Goal: Submit feedback/report problem

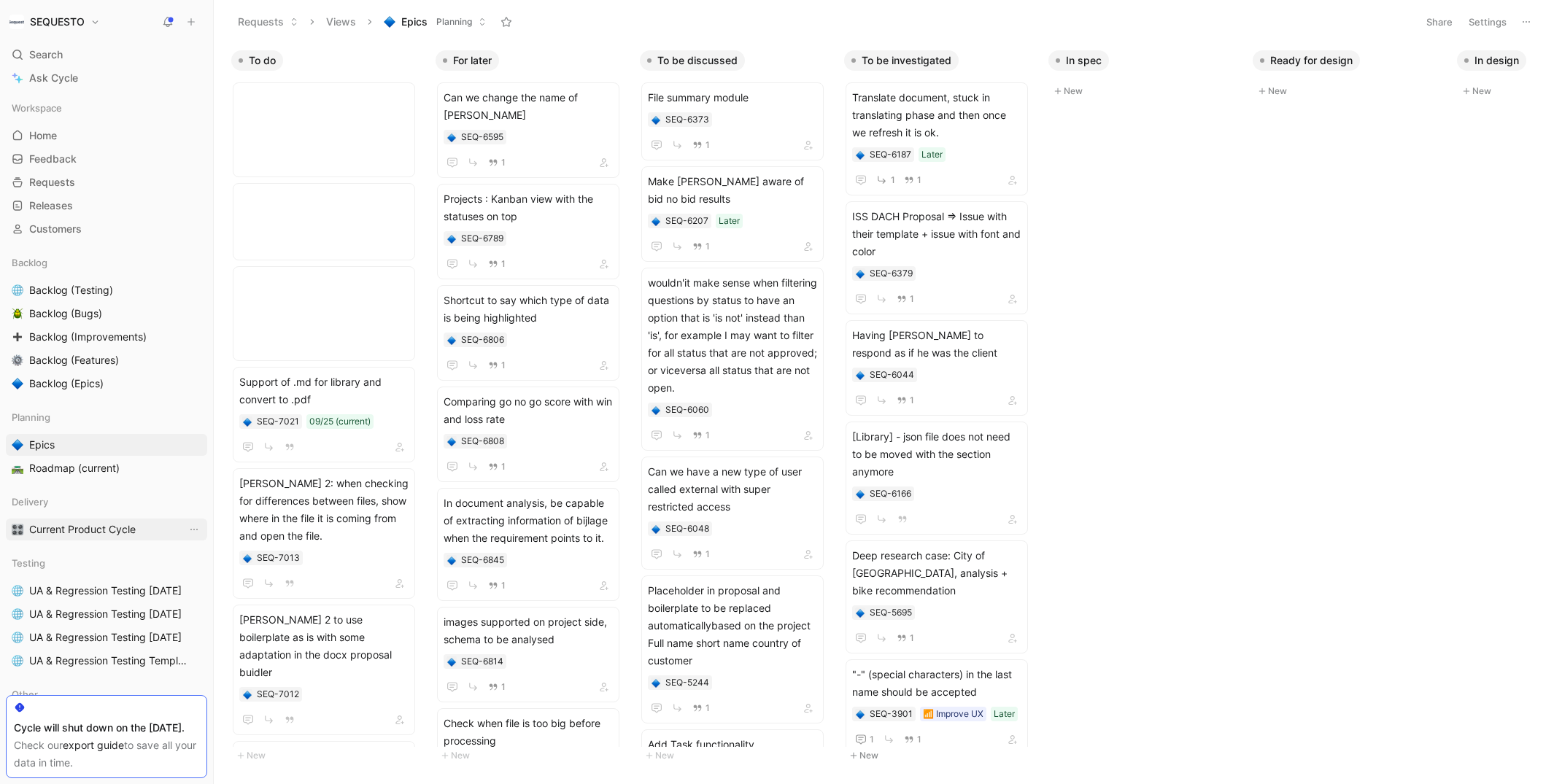
scroll to position [603, 0]
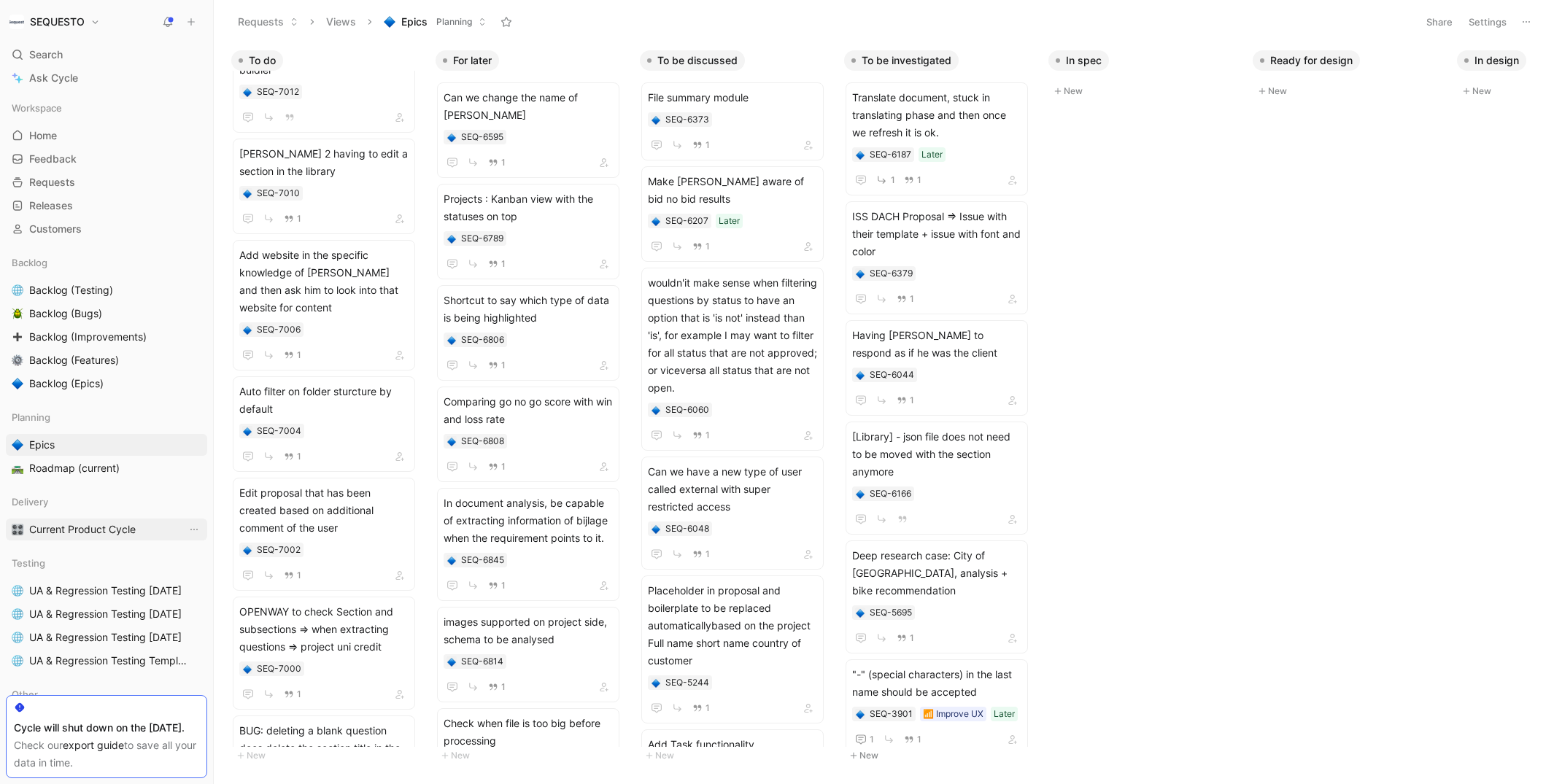
click at [100, 534] on span "Current Product Cycle" at bounding box center [83, 529] width 106 height 14
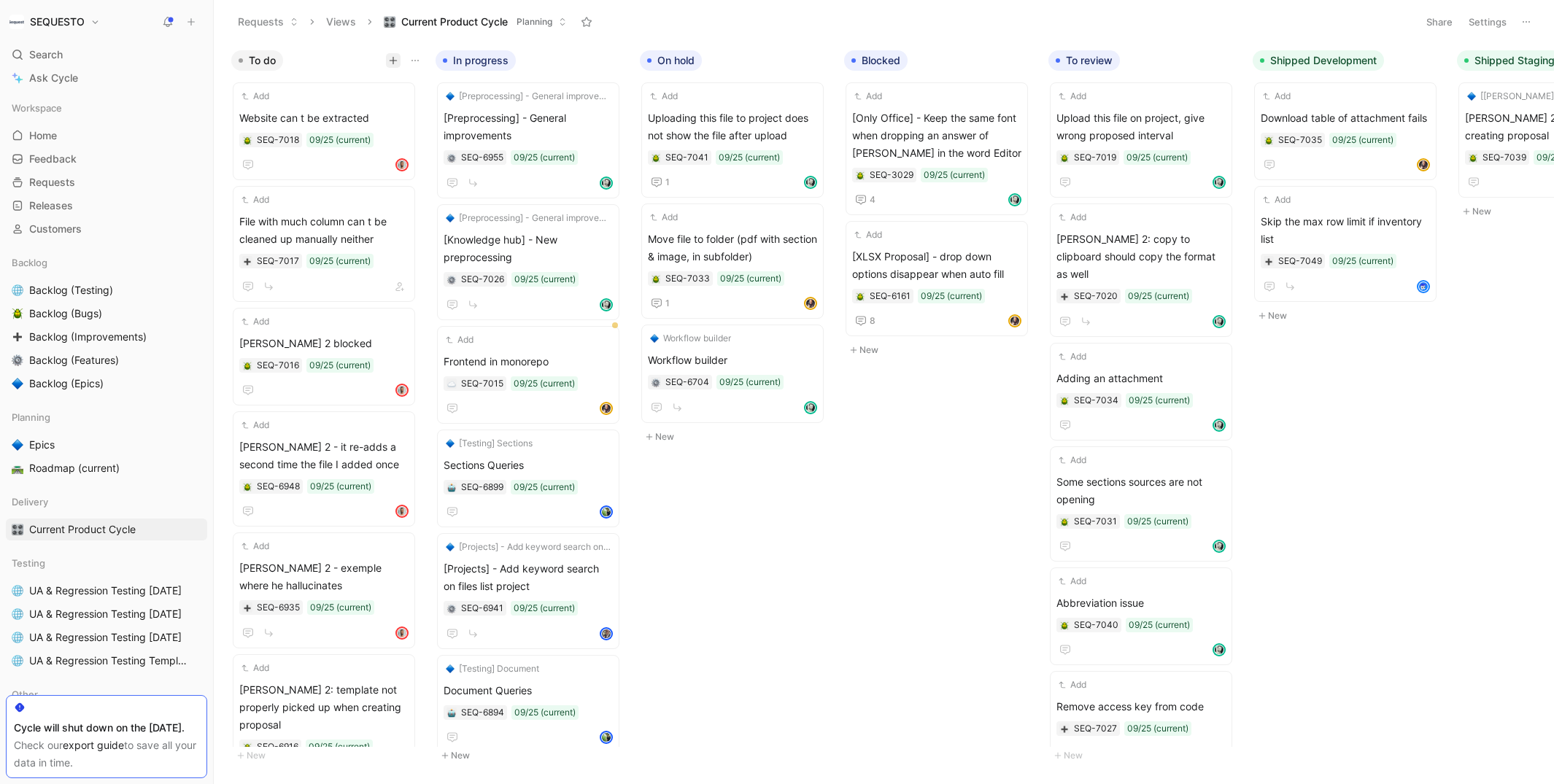
click at [389, 62] on icon "button" at bounding box center [393, 61] width 8 height 8
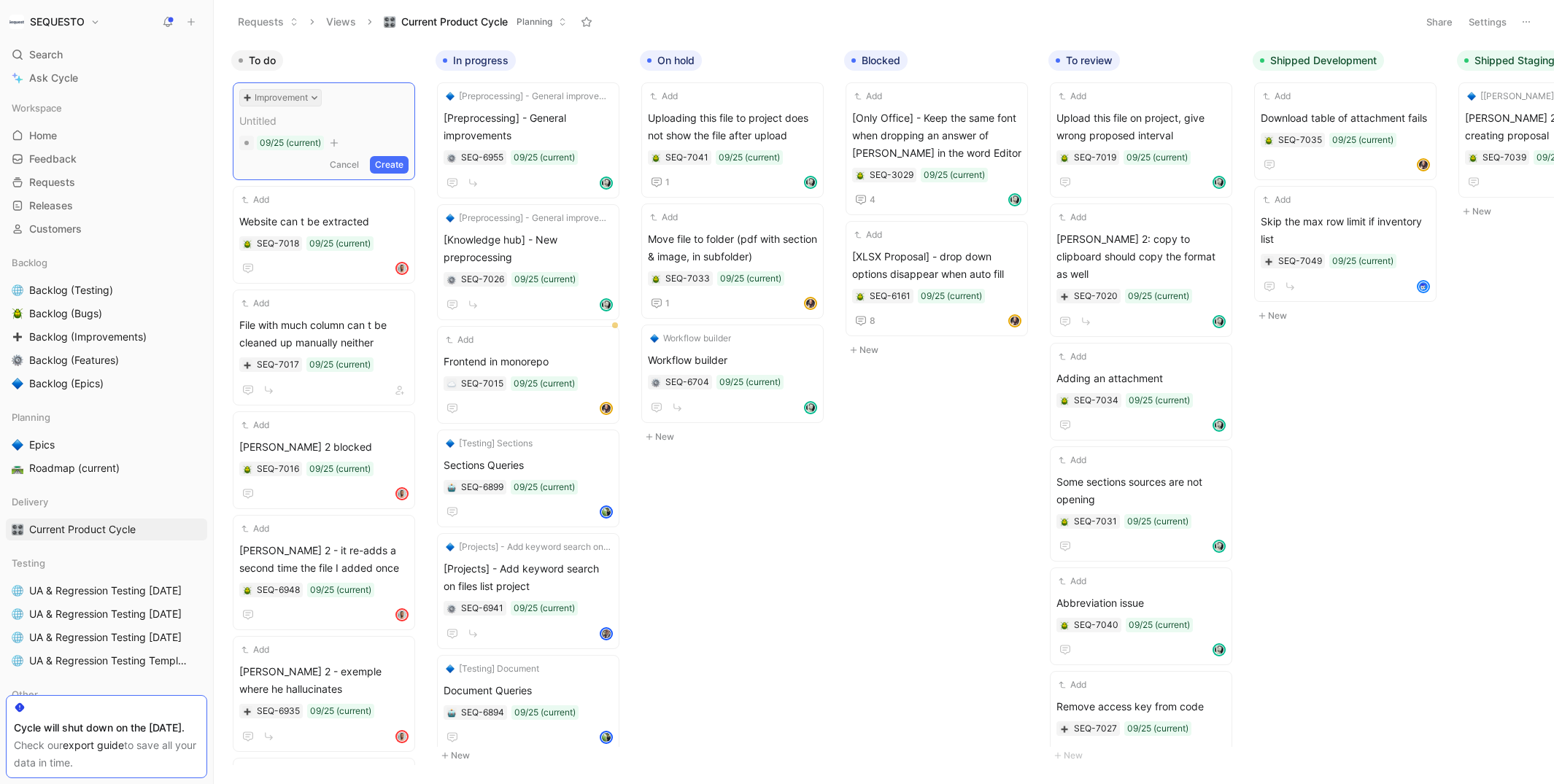
click at [314, 94] on icon at bounding box center [315, 98] width 8 height 8
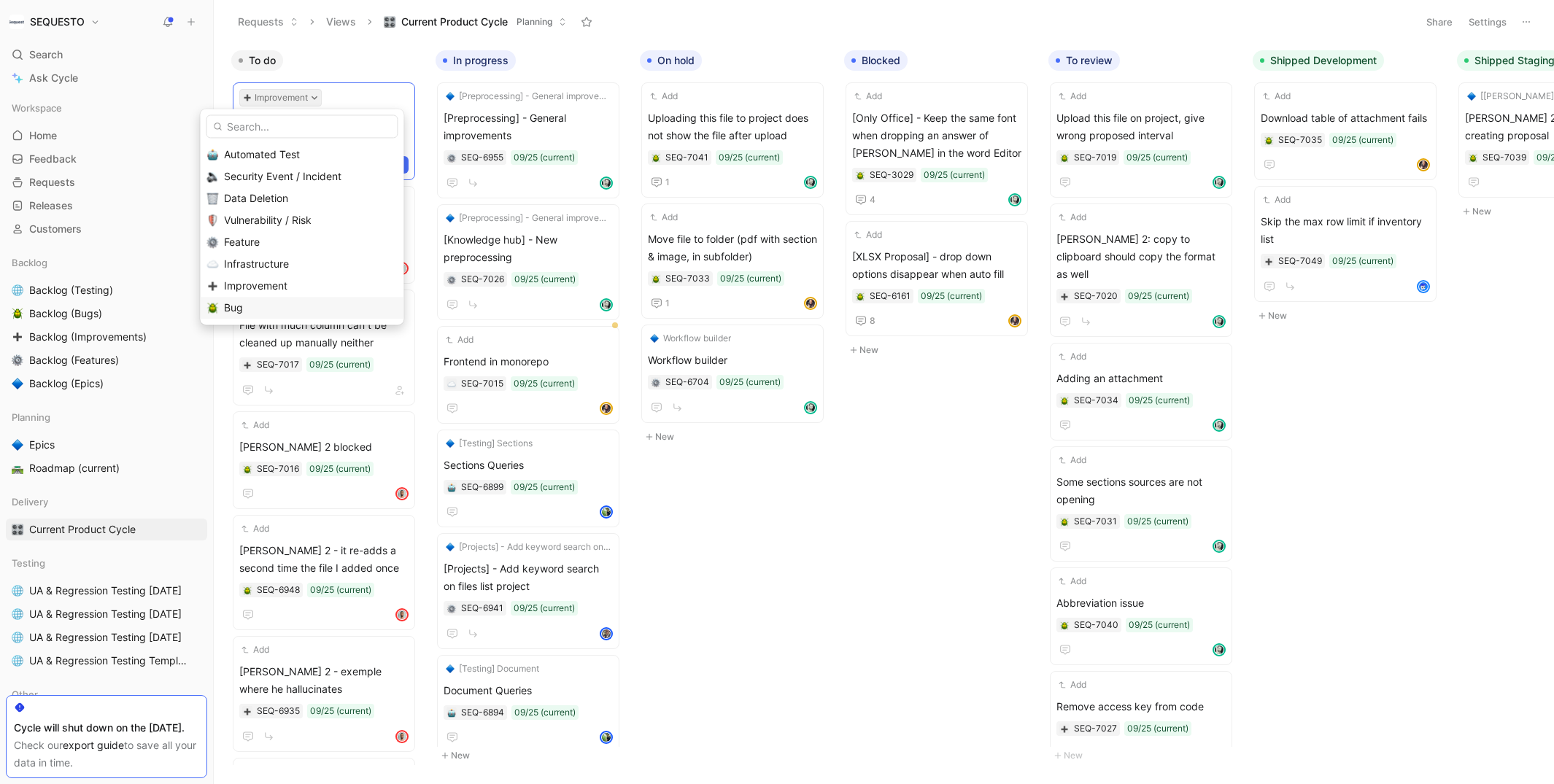
click at [236, 309] on span "Bug" at bounding box center [234, 307] width 19 height 13
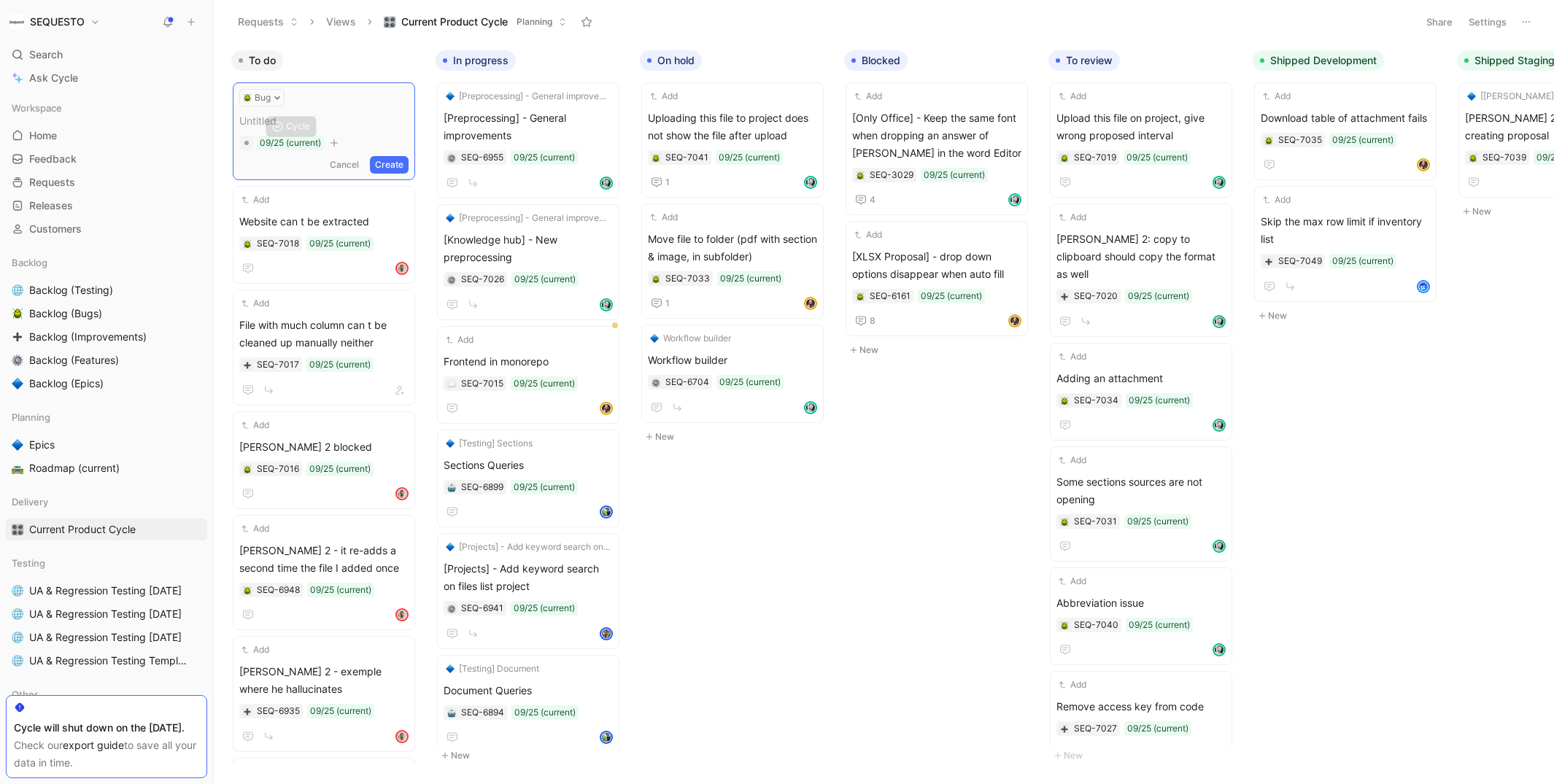
click at [272, 121] on span at bounding box center [324, 121] width 169 height 18
click at [393, 160] on button "Create" at bounding box center [390, 164] width 39 height 18
click at [324, 116] on span "Questions in random order" at bounding box center [324, 118] width 169 height 18
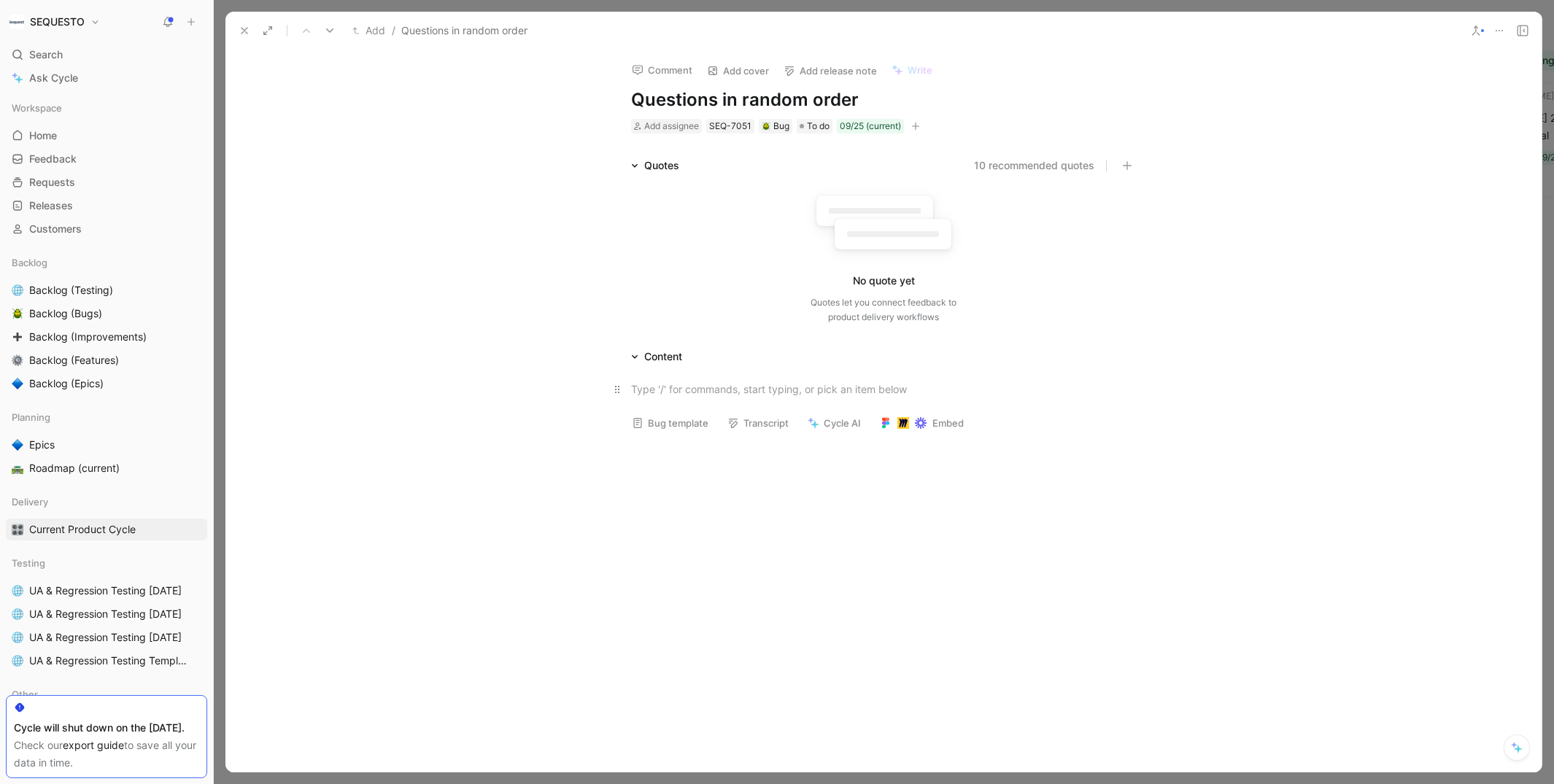
click at [712, 394] on div at bounding box center [884, 389] width 505 height 15
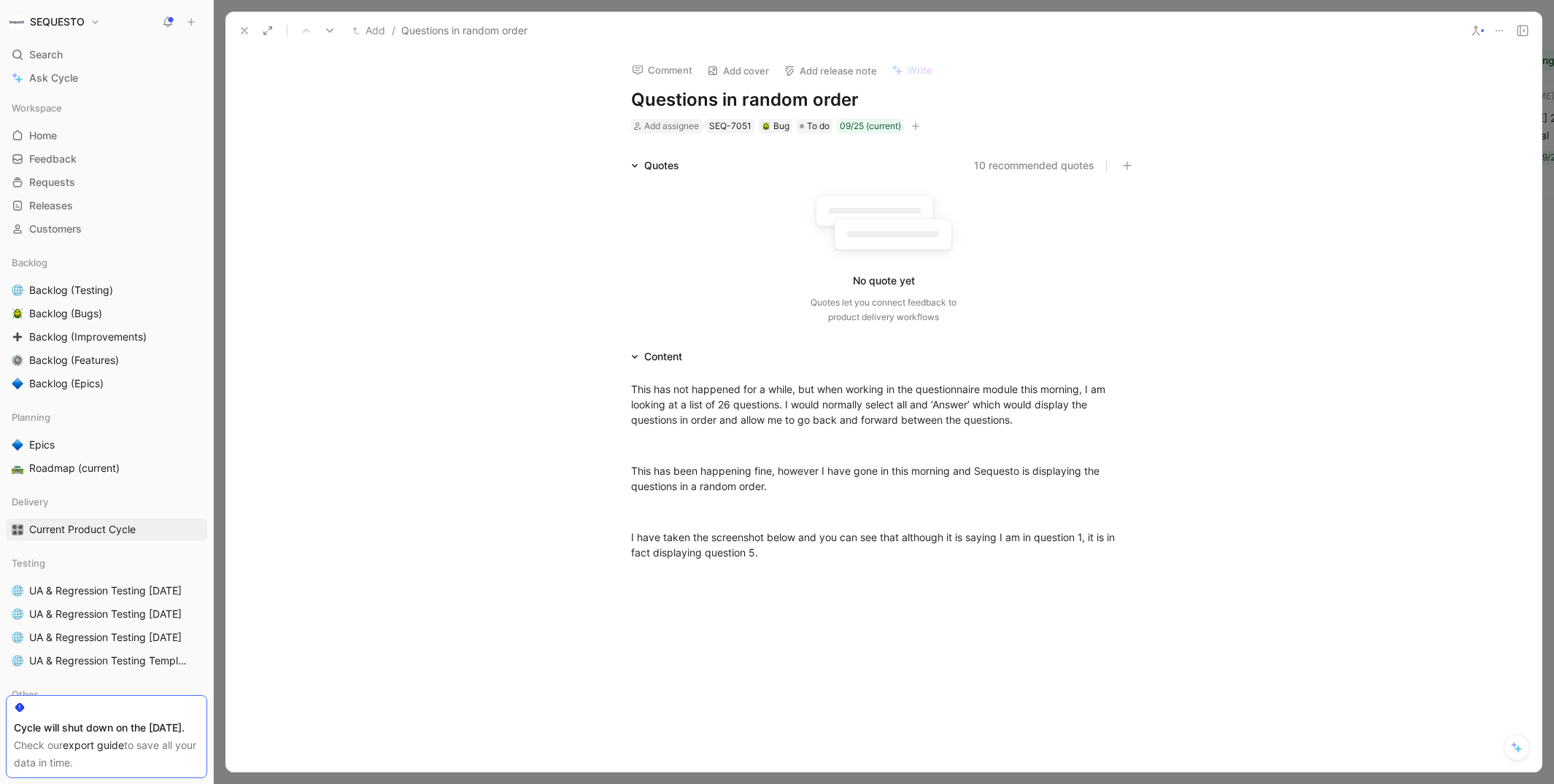
click at [501, 515] on div "This has not happened for a while, but when working in the questionnaire module…" at bounding box center [883, 484] width 1316 height 236
click at [245, 29] on icon at bounding box center [245, 30] width 12 height 12
